Goal: Information Seeking & Learning: Find specific fact

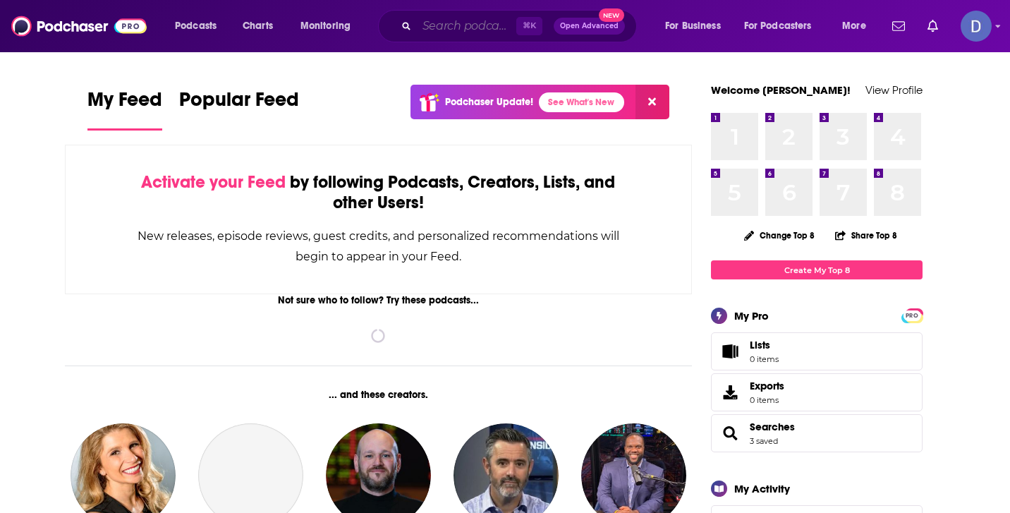
click at [459, 18] on input "Search podcasts, credits, & more..." at bounding box center [466, 26] width 99 height 23
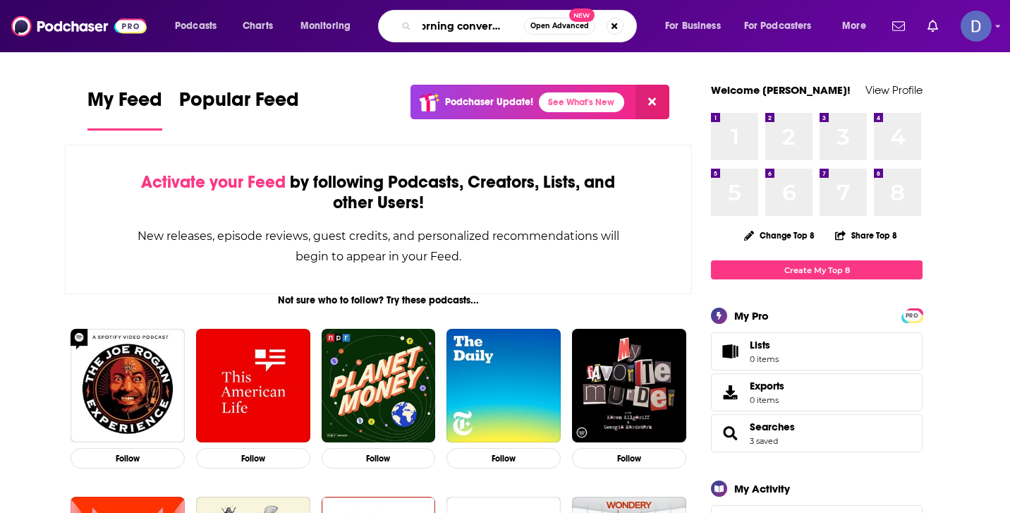
scroll to position [0, 25]
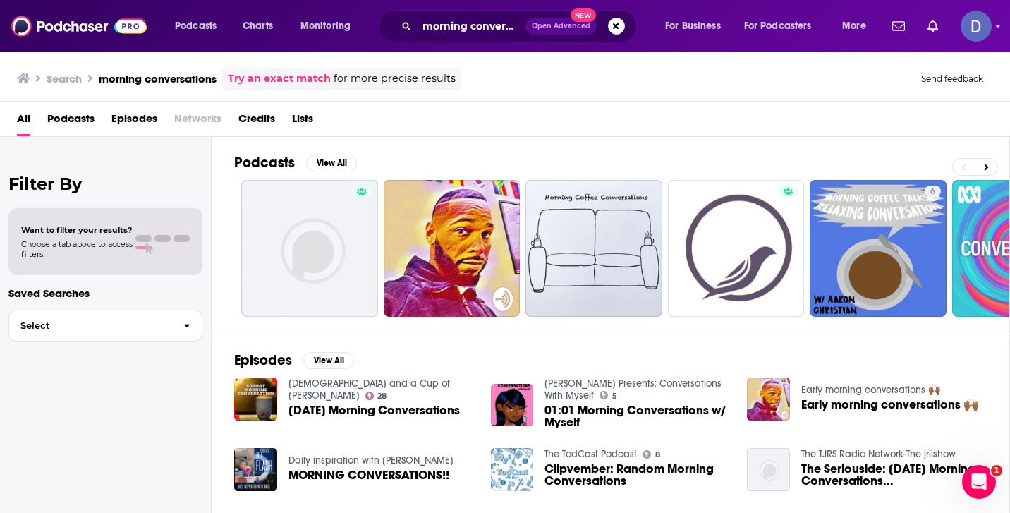
scroll to position [1, 0]
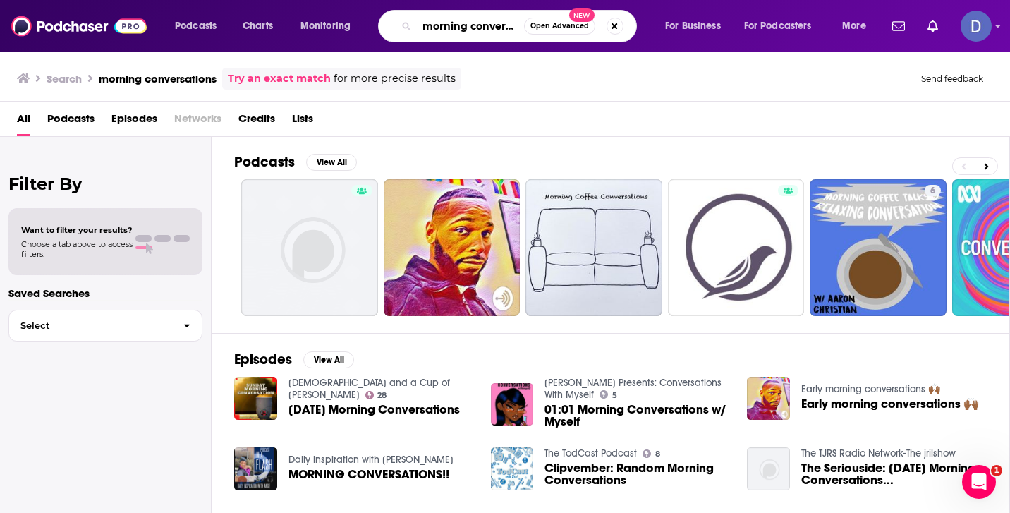
click at [450, 24] on input "morning conversations" at bounding box center [470, 26] width 107 height 23
click at [514, 24] on input "morning conversations" at bounding box center [470, 26] width 107 height 23
type input "morning conversations on My Bridge Radio"
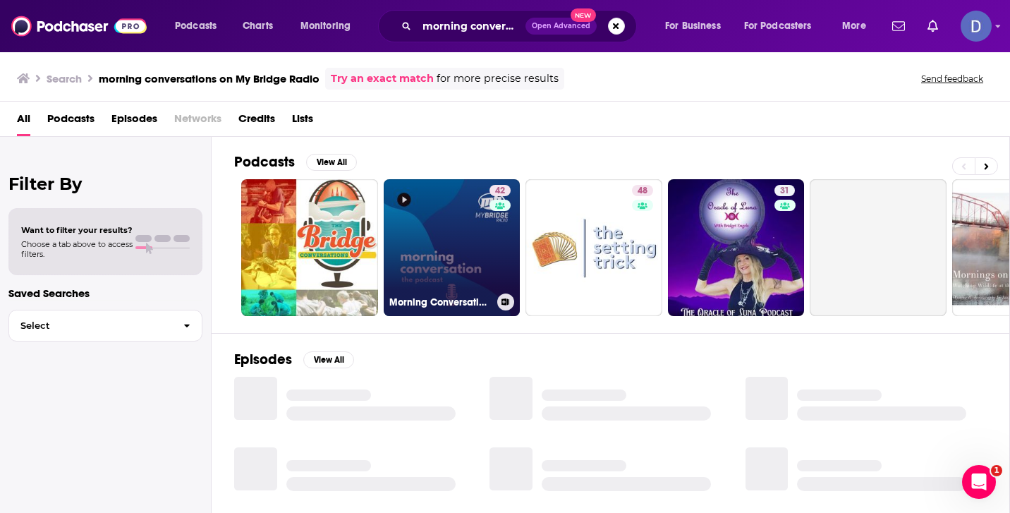
click at [471, 263] on link "42 Morning Conversation: MyBridge Radio" at bounding box center [452, 247] width 137 height 137
